Goal: Task Accomplishment & Management: Manage account settings

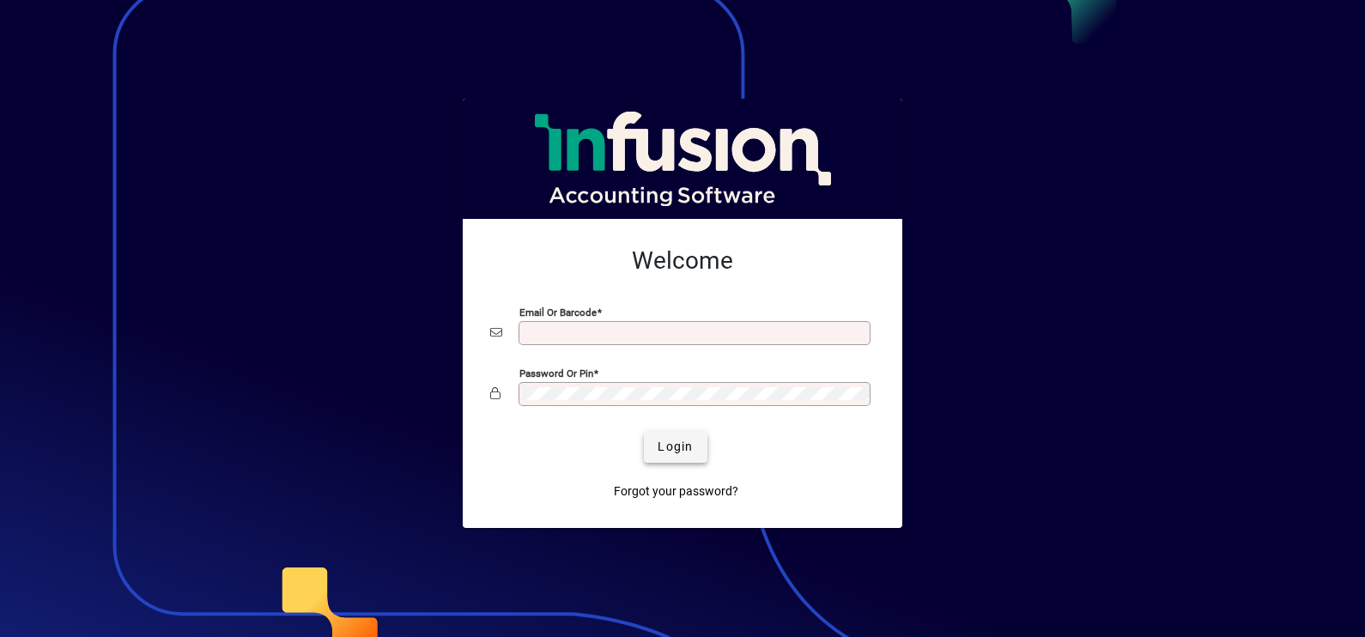
type input "**********"
click at [666, 447] on span "Login" at bounding box center [675, 447] width 35 height 18
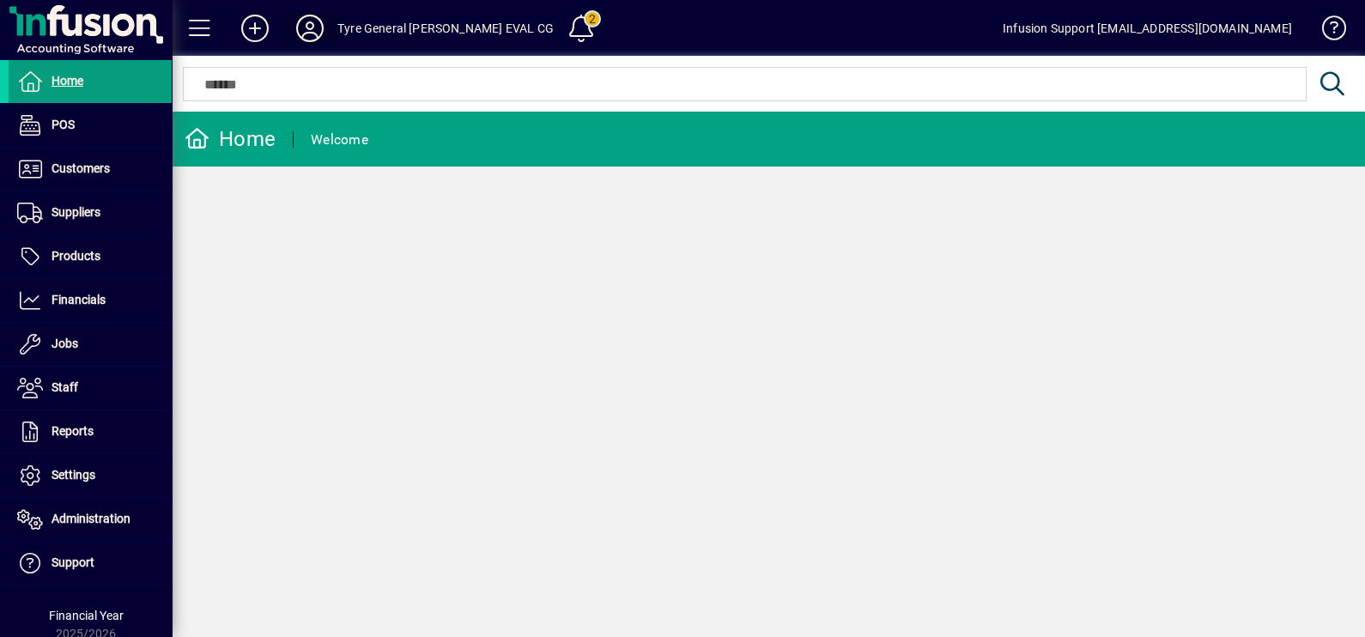
click at [320, 21] on icon at bounding box center [310, 28] width 34 height 27
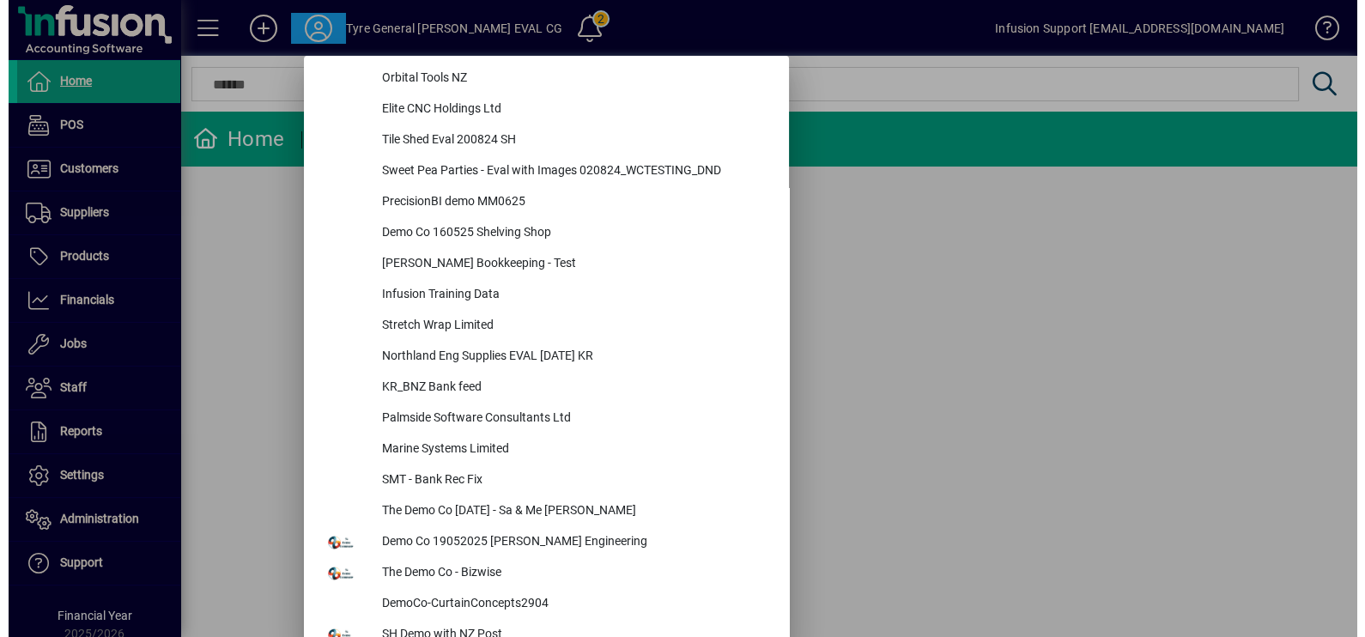
scroll to position [7401, 0]
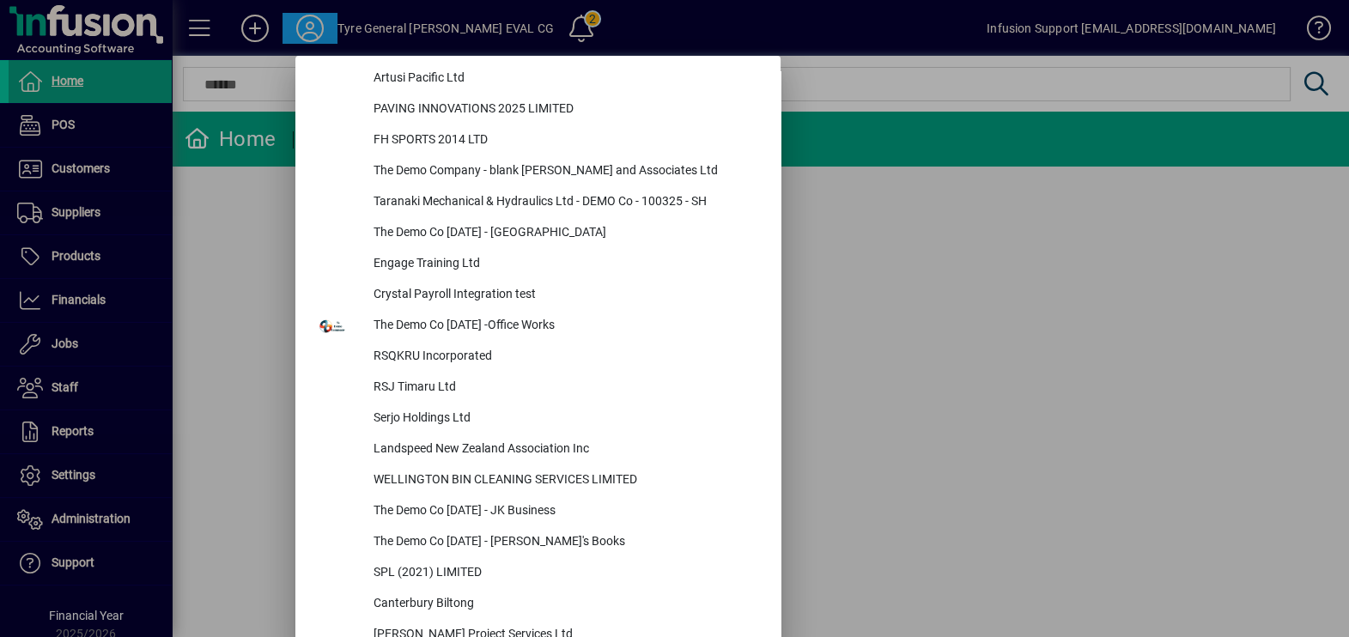
drag, startPoint x: 1072, startPoint y: 289, endPoint x: 277, endPoint y: 374, distance: 799.8
click at [1068, 288] on div at bounding box center [674, 318] width 1349 height 637
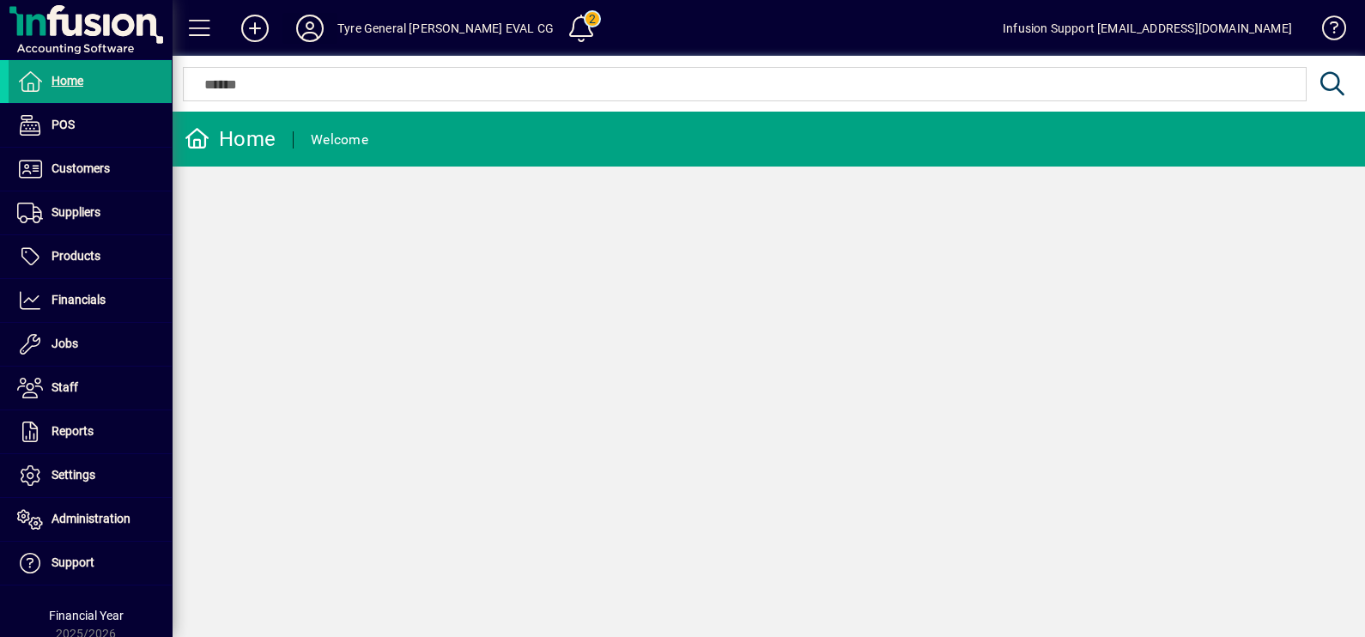
click at [322, 19] on icon at bounding box center [310, 28] width 34 height 27
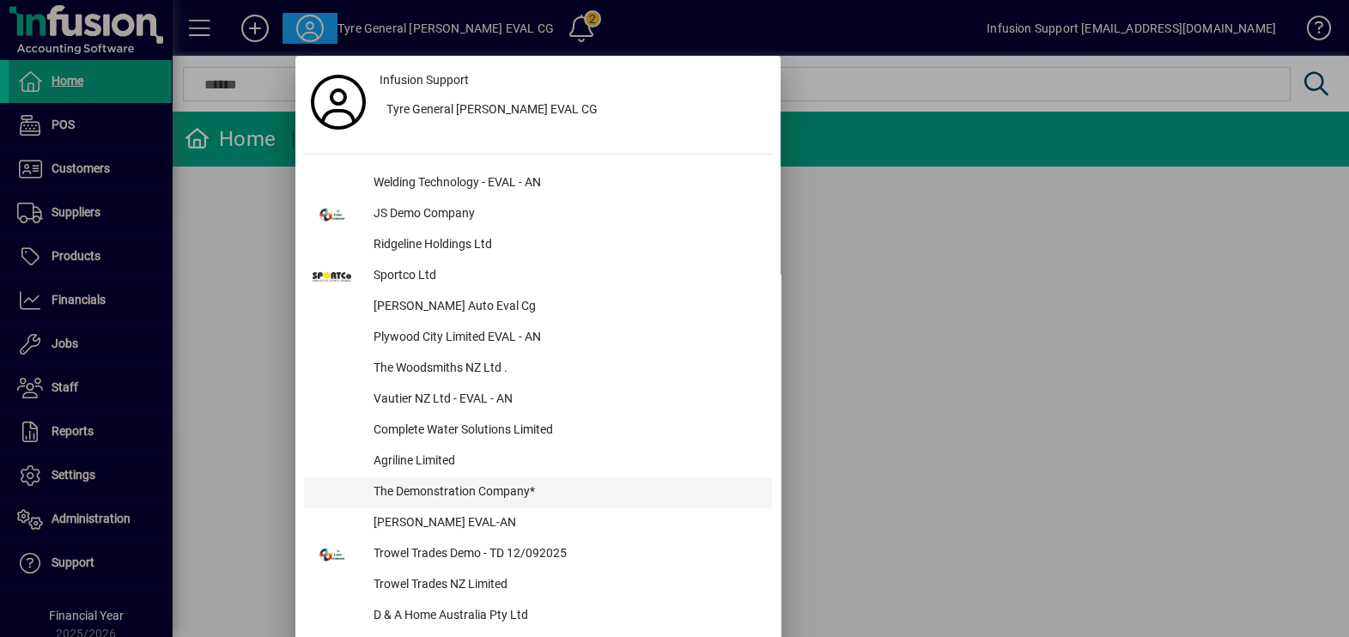
click at [436, 490] on div "The Demonstration Company*" at bounding box center [566, 492] width 412 height 31
